Goal: Task Accomplishment & Management: Use online tool/utility

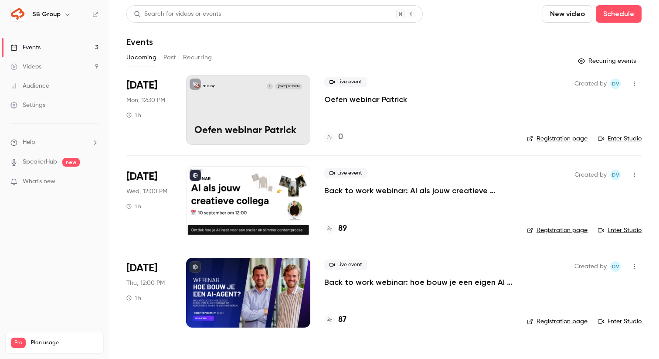
click at [158, 102] on span "Mon, 12:30 PM" at bounding box center [145, 100] width 39 height 9
drag, startPoint x: 158, startPoint y: 102, endPoint x: 163, endPoint y: 118, distance: 16.5
click at [163, 118] on div "[DATE] Mon, 12:30 PM 1 h" at bounding box center [149, 110] width 46 height 70
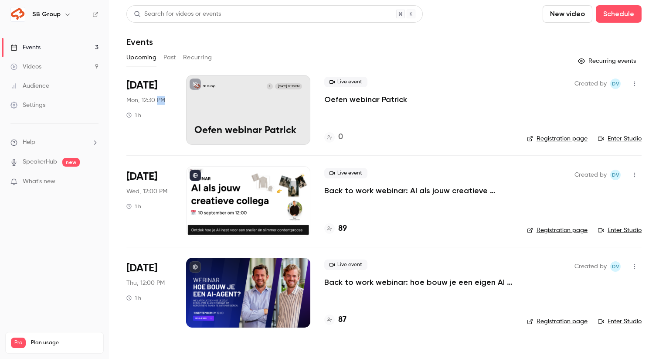
click at [163, 118] on div "[DATE] Mon, 12:30 PM 1 h" at bounding box center [149, 110] width 46 height 70
click at [66, 44] on link "Events 3" at bounding box center [54, 47] width 109 height 19
click at [623, 139] on link "Enter Studio" at bounding box center [620, 138] width 44 height 9
